Goal: Find specific page/section: Find specific page/section

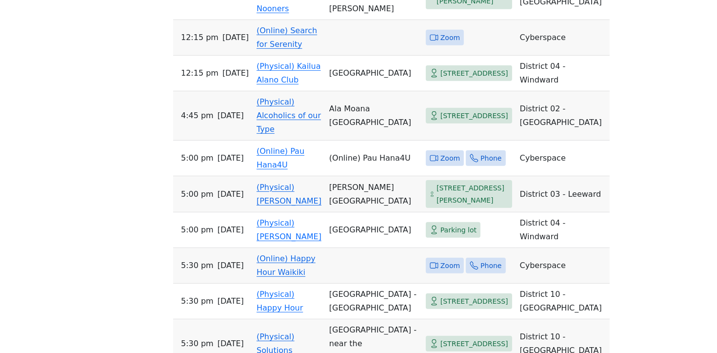
scroll to position [593, 0]
click at [301, 118] on link "(Physical) Alcoholics of our Type" at bounding box center [288, 115] width 64 height 37
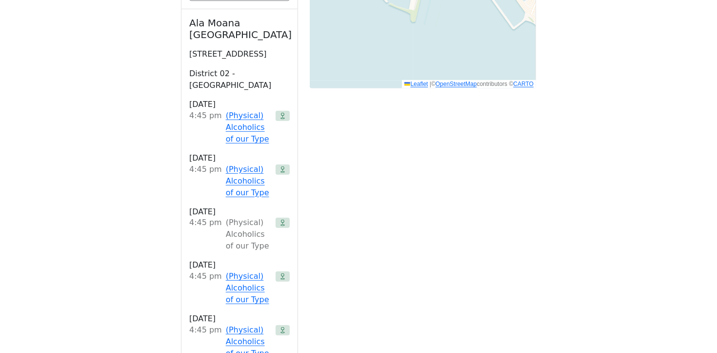
scroll to position [1006, 0]
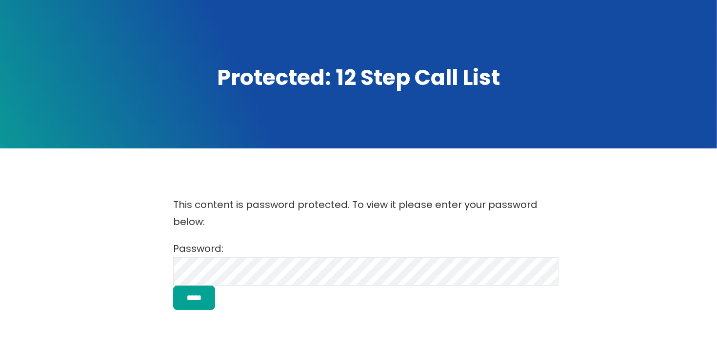
scroll to position [179, 0]
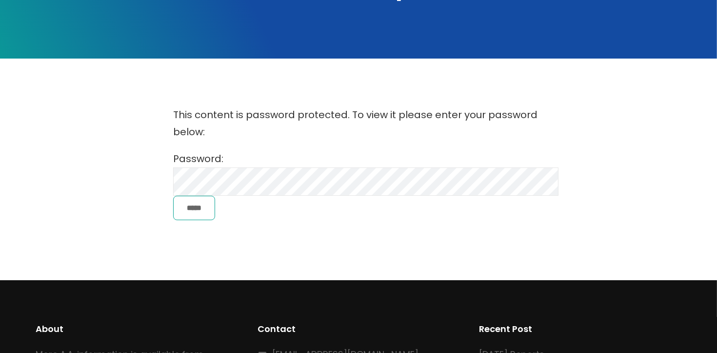
click at [211, 215] on input "*****" at bounding box center [194, 208] width 42 height 25
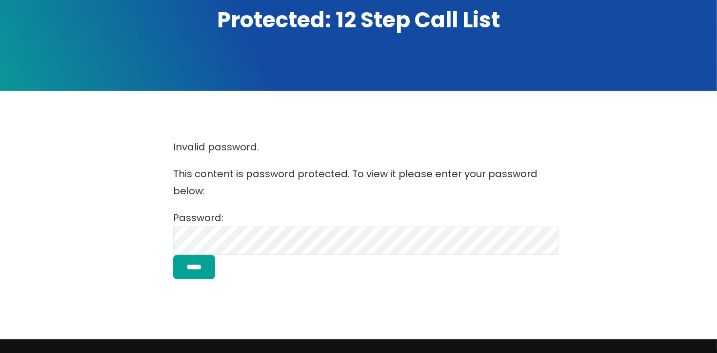
scroll to position [149, 0]
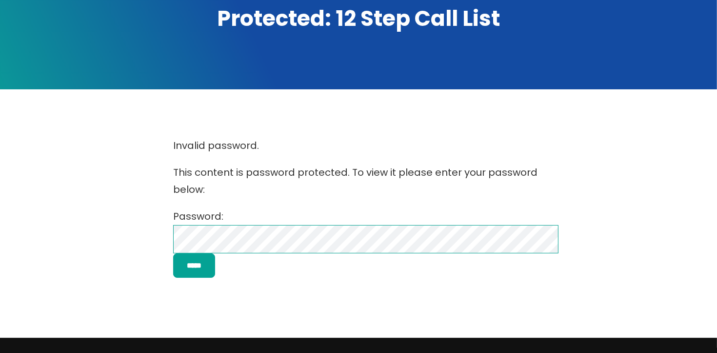
click at [153, 242] on div "Invalid password. This content is password protected. To view it please enter y…" at bounding box center [358, 207] width 645 height 160
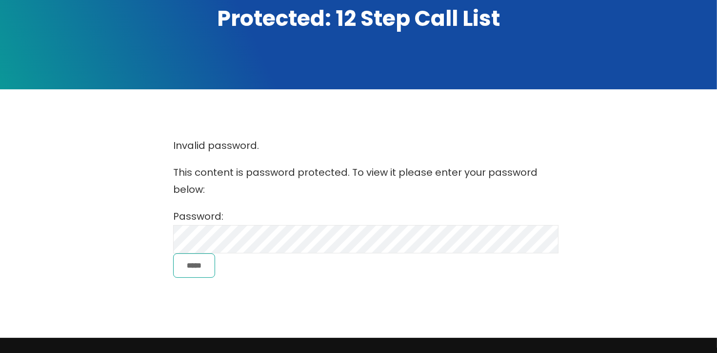
click at [214, 278] on div "Invalid password. This content is password protected. To view it please enter y…" at bounding box center [358, 207] width 645 height 160
click at [198, 274] on input "*****" at bounding box center [194, 265] width 42 height 25
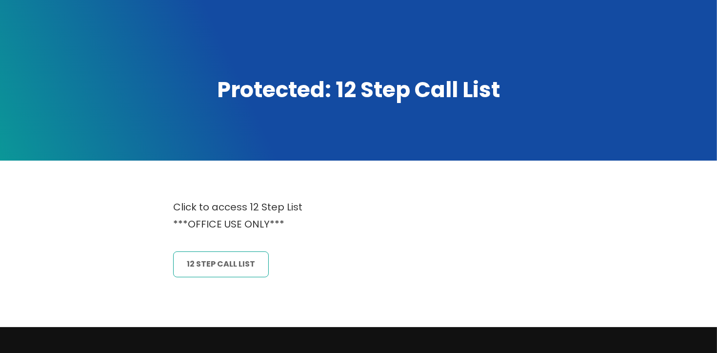
scroll to position [139, 0]
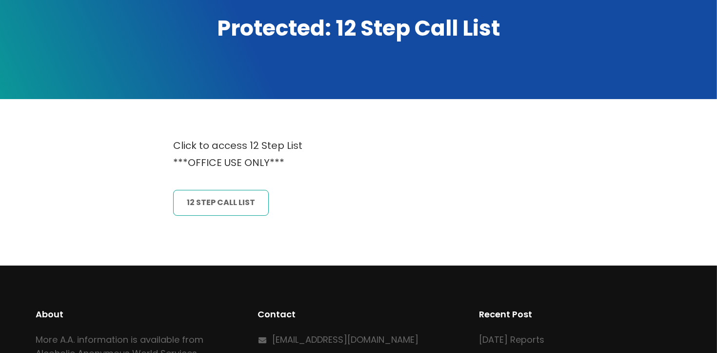
click at [233, 202] on link "12 Step CAll List" at bounding box center [221, 202] width 96 height 25
